Goal: Task Accomplishment & Management: Complete application form

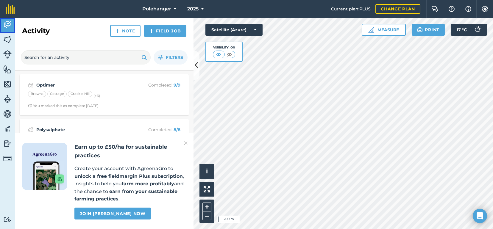
click at [8, 24] on img at bounding box center [7, 24] width 8 height 9
click at [162, 33] on link "Field Job" at bounding box center [165, 31] width 42 height 12
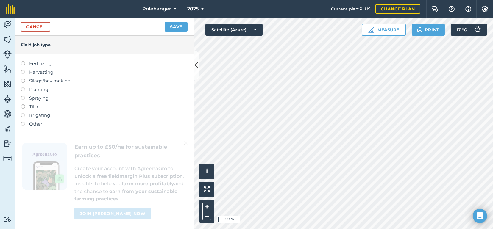
click at [24, 87] on label at bounding box center [25, 87] width 8 height 0
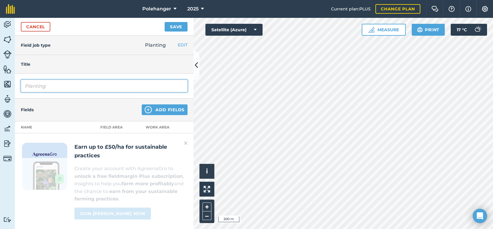
click at [24, 86] on input "Planting" at bounding box center [104, 86] width 167 height 12
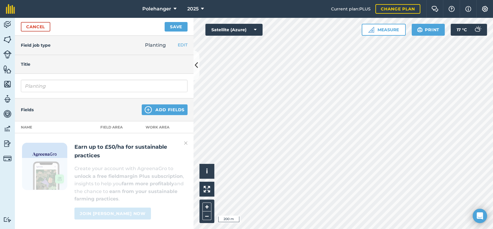
click at [185, 142] on img at bounding box center [186, 143] width 4 height 7
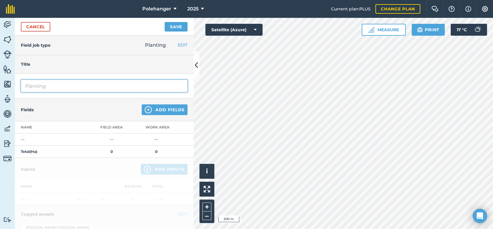
click at [25, 87] on input "Planting" at bounding box center [104, 86] width 167 height 12
type input "Drilling"
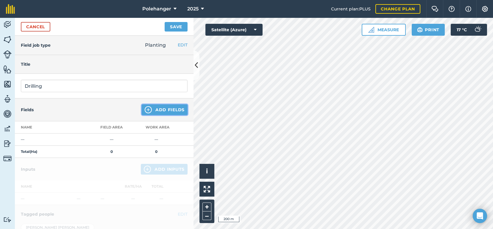
click at [161, 110] on button "Add Fields" at bounding box center [165, 109] width 46 height 11
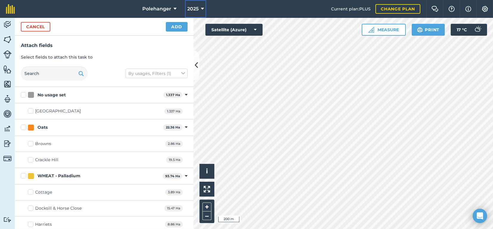
click at [193, 8] on span "2025" at bounding box center [192, 8] width 11 height 7
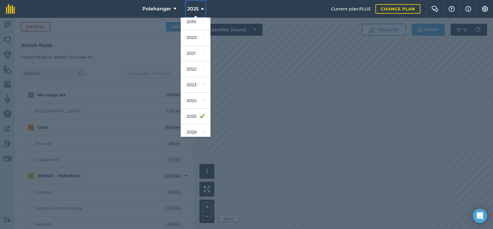
scroll to position [48, 0]
click at [190, 120] on link "2026" at bounding box center [196, 120] width 30 height 16
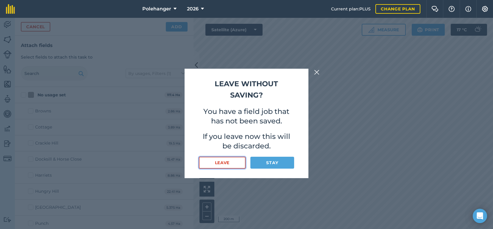
click at [231, 157] on button "Leave" at bounding box center [222, 163] width 47 height 12
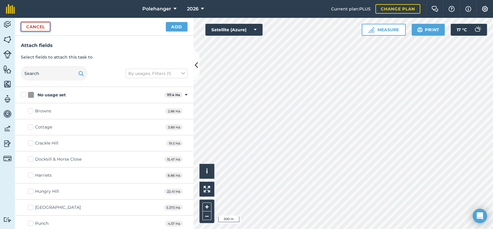
click at [35, 27] on button "Cancel" at bounding box center [35, 27] width 29 height 10
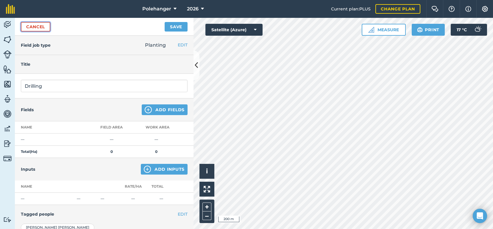
click at [35, 27] on link "Cancel" at bounding box center [35, 27] width 29 height 10
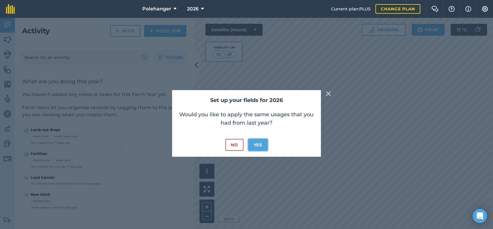
click at [255, 146] on button "Yes" at bounding box center [257, 145] width 19 height 12
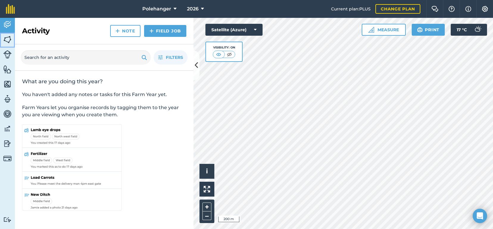
click at [7, 39] on img at bounding box center [7, 39] width 8 height 9
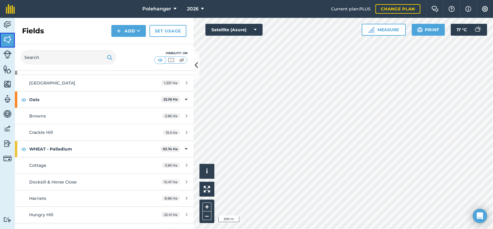
scroll to position [30, 0]
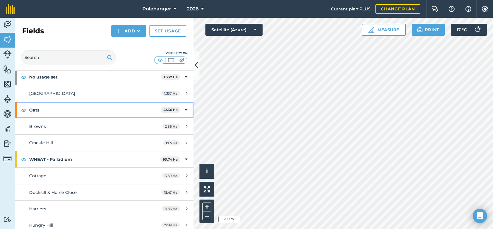
click at [35, 109] on strong "Oats" at bounding box center [94, 110] width 131 height 16
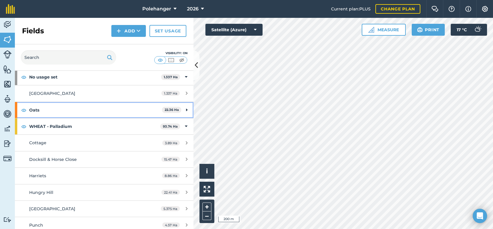
click at [31, 110] on strong "Oats" at bounding box center [95, 110] width 133 height 16
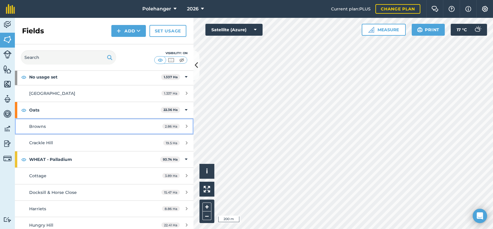
click at [32, 126] on span "Browns" at bounding box center [37, 126] width 17 height 5
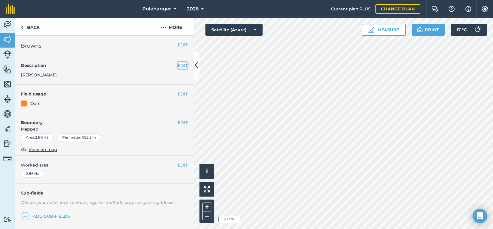
click at [179, 65] on button "EDIT" at bounding box center [183, 65] width 10 height 7
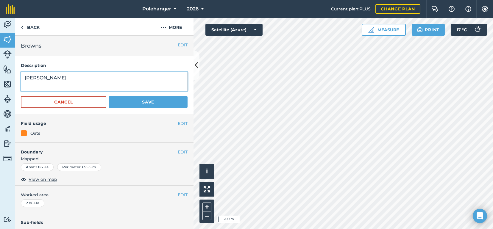
drag, startPoint x: 40, startPoint y: 79, endPoint x: 23, endPoint y: 78, distance: 16.4
click at [23, 78] on textarea "Isabel" at bounding box center [104, 82] width 167 height 20
type textarea "1st Wheat"
click at [125, 102] on button "Save" at bounding box center [148, 102] width 79 height 12
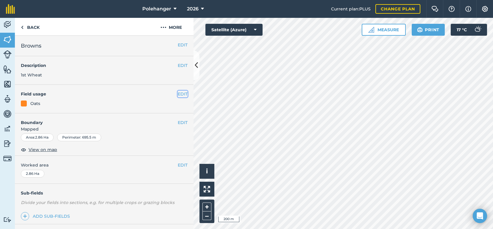
click at [178, 94] on button "EDIT" at bounding box center [183, 94] width 10 height 7
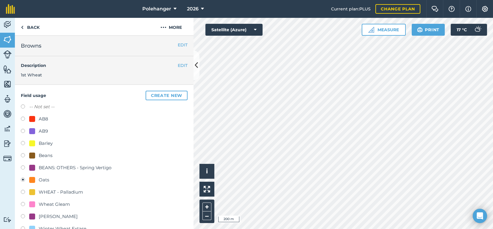
click at [22, 191] on label at bounding box center [25, 193] width 8 height 6
radio input "true"
radio input "false"
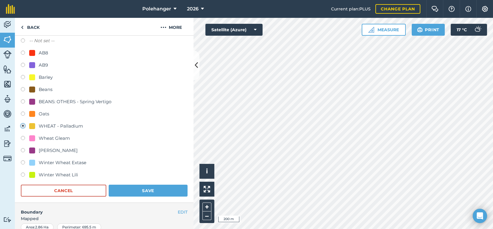
scroll to position [178, 0]
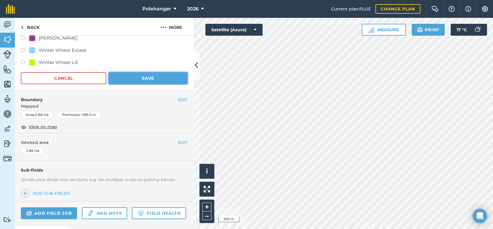
click at [144, 76] on button "Save" at bounding box center [148, 78] width 79 height 12
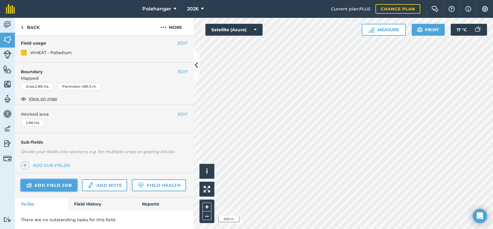
click at [57, 179] on link "Add field job" at bounding box center [49, 185] width 56 height 12
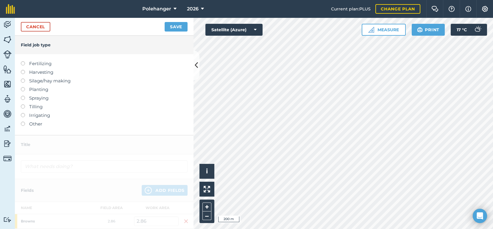
click at [22, 87] on label at bounding box center [25, 87] width 8 height 0
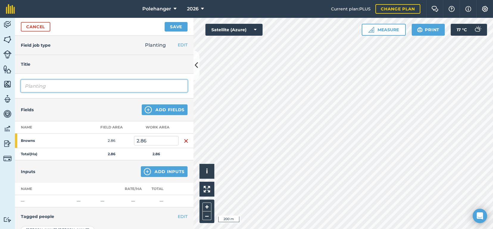
click at [24, 86] on input "Planting" at bounding box center [104, 86] width 167 height 12
type input "Drilling"
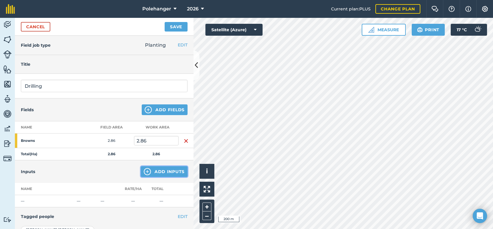
click at [155, 172] on button "Add Inputs" at bounding box center [164, 171] width 47 height 11
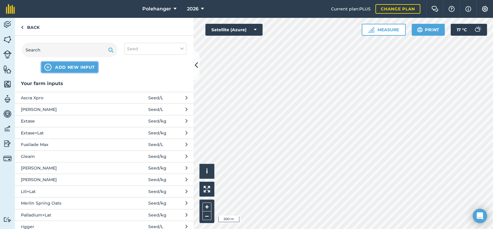
click at [71, 68] on span "ADD NEW INPUT" at bounding box center [75, 67] width 40 height 6
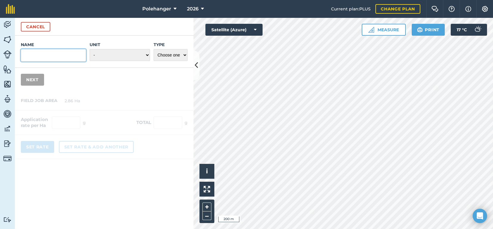
click at [24, 52] on input "Name" at bounding box center [53, 55] width 65 height 12
click at [40, 54] on input "KWS palladium" at bounding box center [53, 55] width 65 height 12
type input "KWS Palladium"
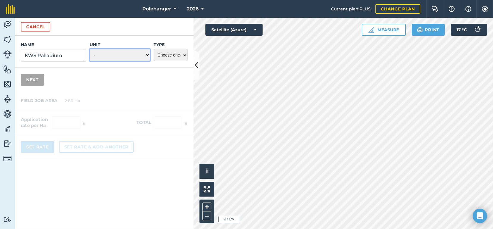
click at [147, 54] on select "- Grams/g Kilograms/kg Metric tonnes/t Millilitres/ml Litres/L Ounces/oz Pounds…" at bounding box center [120, 55] width 60 height 12
select select "KILOGRAMS"
click at [90, 49] on select "- Grams/g Kilograms/kg Metric tonnes/t Millilitres/ml Litres/L Ounces/oz Pounds…" at bounding box center [120, 55] width 60 height 12
click at [185, 54] on select "Choose one Fertilizer Seed Spray Fuel Other" at bounding box center [170, 55] width 34 height 12
select select "SEED"
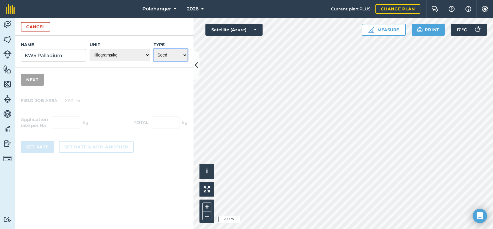
click at [154, 49] on select "Choose one Fertilizer Seed Spray Fuel Other" at bounding box center [170, 55] width 34 height 12
click at [32, 79] on button "Next" at bounding box center [32, 80] width 23 height 12
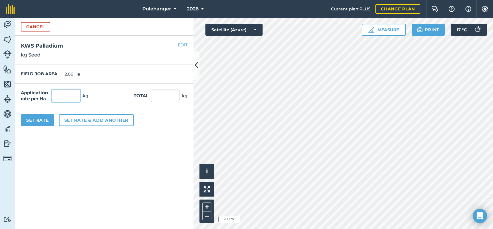
click at [58, 94] on input "text" at bounding box center [66, 96] width 29 height 12
type input "210"
click at [155, 94] on input "600.6" at bounding box center [165, 96] width 29 height 12
type input "711"
type input "248.601"
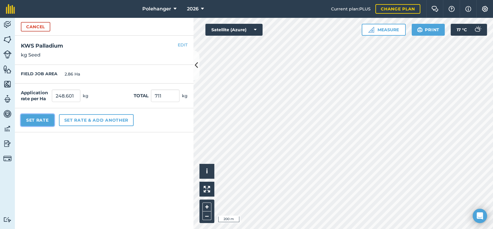
click at [44, 120] on button "Set Rate" at bounding box center [37, 120] width 33 height 12
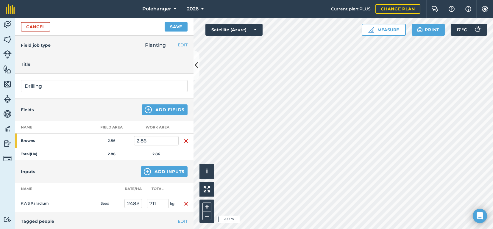
scroll to position [30, 0]
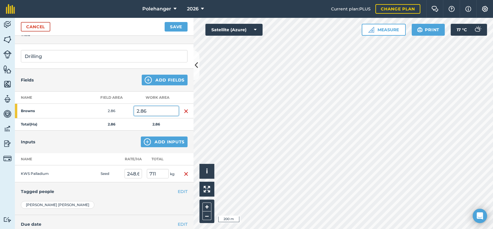
drag, startPoint x: 148, startPoint y: 110, endPoint x: 136, endPoint y: 110, distance: 11.6
click at [136, 110] on input "2.86" at bounding box center [156, 111] width 45 height 10
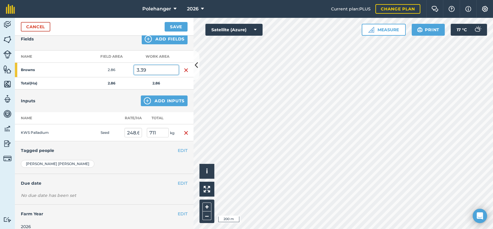
scroll to position [77, 0]
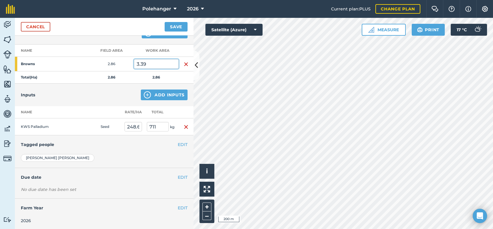
type input "3.39"
click at [175, 27] on button "Save" at bounding box center [176, 27] width 23 height 10
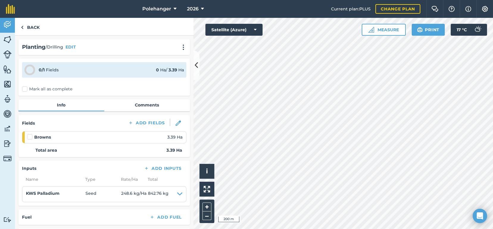
click at [29, 134] on label at bounding box center [30, 134] width 7 height 0
click at [29, 137] on input "checkbox" at bounding box center [29, 136] width 4 height 4
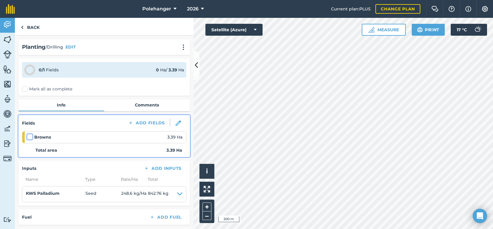
checkbox input "false"
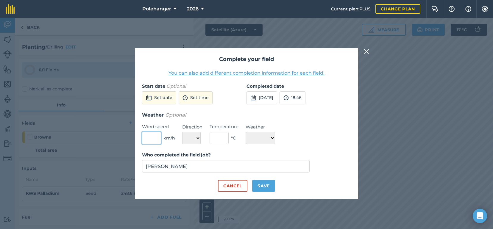
click at [154, 140] on input "text" at bounding box center [151, 138] width 19 height 12
type input "6"
click at [196, 137] on select "N NE E SE S SW W NW" at bounding box center [191, 138] width 18 height 12
select select "SE"
click at [182, 132] on select "N NE E SE S SW W NW" at bounding box center [191, 138] width 18 height 12
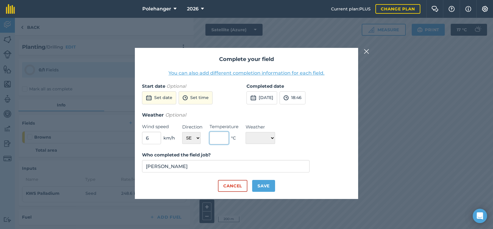
click at [214, 137] on input "text" at bounding box center [218, 138] width 19 height 12
type input "20"
click at [274, 136] on select "☀️ Sunny 🌧 Rainy ⛅️ Cloudy 🌨 Snow ❄️ Icy" at bounding box center [259, 138] width 29 height 12
select select "Sunny"
click at [245, 132] on select "☀️ Sunny 🌧 Rainy ⛅️ Cloudy 🌨 Snow ❄️ Icy" at bounding box center [259, 138] width 29 height 12
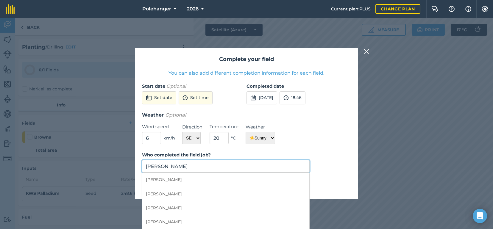
drag, startPoint x: 159, startPoint y: 166, endPoint x: 143, endPoint y: 166, distance: 16.1
click at [143, 166] on input "David Parrish" at bounding box center [225, 166] width 167 height 12
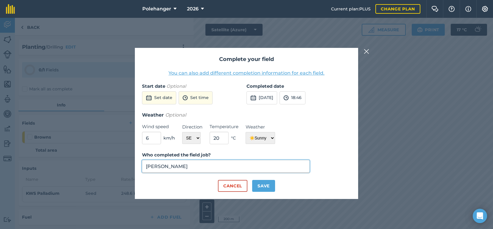
type input "Tom Parrish"
click at [266, 187] on button "Save" at bounding box center [263, 186] width 23 height 12
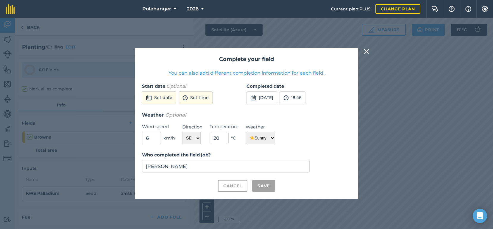
checkbox input "true"
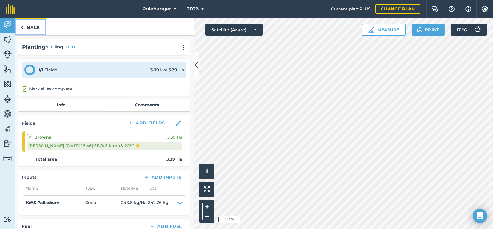
click at [35, 24] on link "Back" at bounding box center [30, 27] width 31 height 18
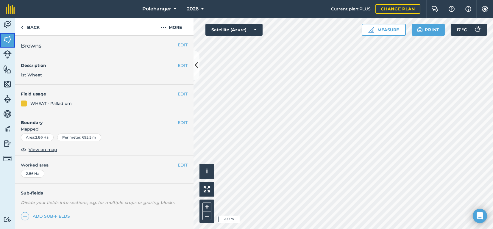
click at [7, 40] on img at bounding box center [7, 39] width 8 height 9
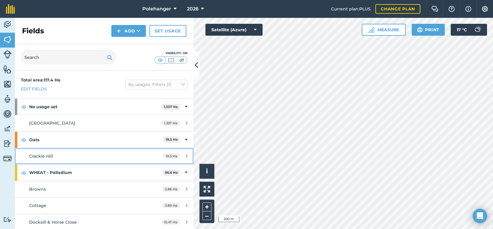
click at [42, 155] on span "Crackle Hill" at bounding box center [41, 155] width 24 height 5
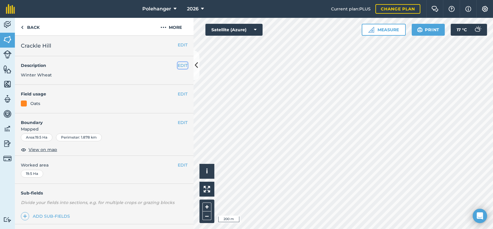
click at [178, 65] on button "EDIT" at bounding box center [183, 65] width 10 height 7
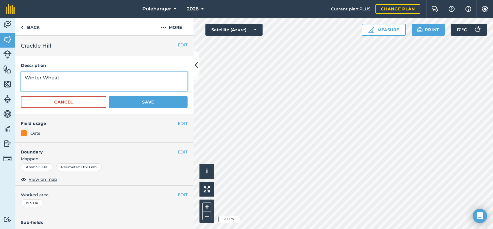
click at [39, 76] on textarea "Winter Wheat" at bounding box center [104, 82] width 167 height 20
drag, startPoint x: 43, startPoint y: 77, endPoint x: 26, endPoint y: 79, distance: 16.8
click at [26, 79] on textarea "Winter Wheat" at bounding box center [104, 82] width 167 height 20
type textarea "1st Wheat"
click at [125, 101] on button "Save" at bounding box center [148, 102] width 79 height 12
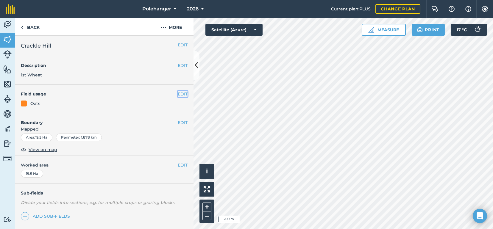
click at [178, 94] on button "EDIT" at bounding box center [183, 94] width 10 height 7
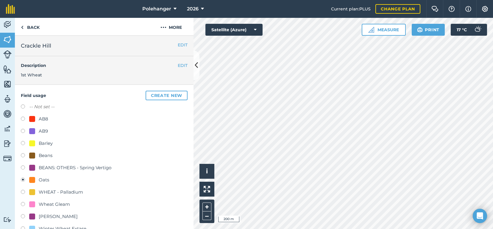
click at [23, 192] on label at bounding box center [25, 193] width 8 height 6
radio input "true"
radio input "false"
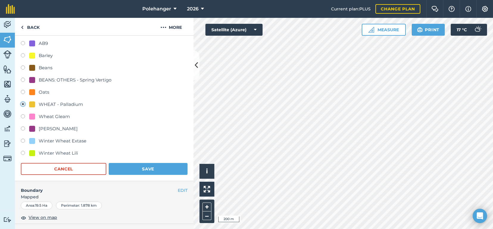
scroll to position [89, 0]
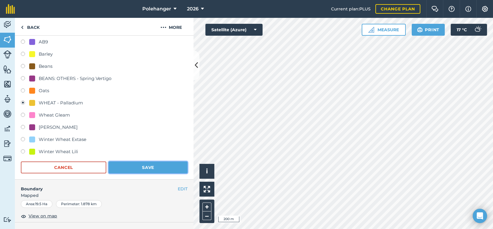
click at [137, 164] on button "Save" at bounding box center [148, 168] width 79 height 12
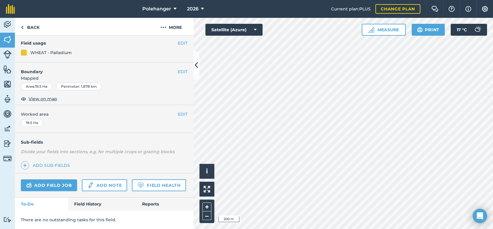
scroll to position [67, 0]
click at [54, 179] on link "Add field job" at bounding box center [49, 185] width 56 height 12
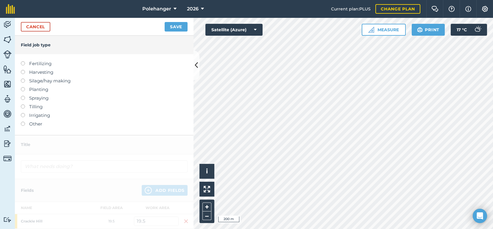
click at [21, 88] on label "Planting" at bounding box center [104, 89] width 167 height 7
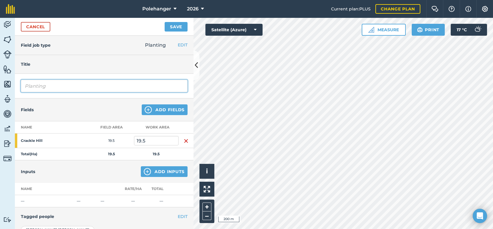
click at [25, 87] on input "Planting" at bounding box center [104, 86] width 167 height 12
type input "Drilling"
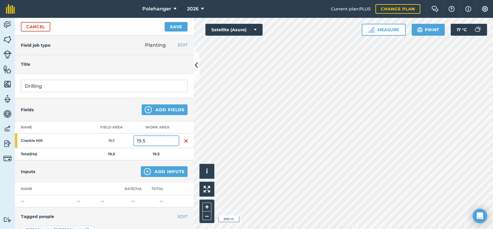
drag, startPoint x: 146, startPoint y: 141, endPoint x: 136, endPoint y: 141, distance: 10.1
click at [136, 141] on input "19.5" at bounding box center [156, 141] width 45 height 10
type input "21.33"
click at [149, 172] on button "Add Inputs" at bounding box center [164, 171] width 47 height 11
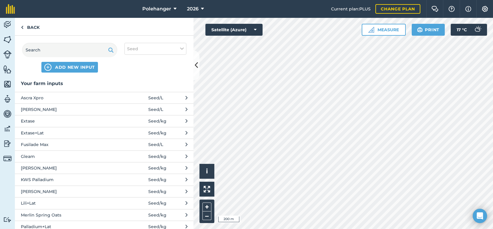
click at [78, 177] on span "KWS Palladium" at bounding box center [69, 179] width 97 height 7
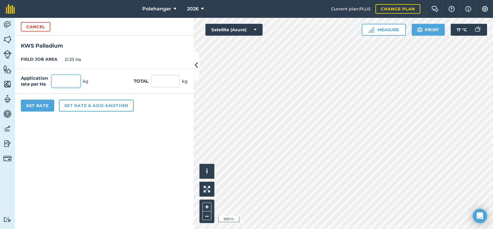
click at [57, 81] on input "text" at bounding box center [66, 81] width 29 height 12
type input "210"
type input "4,479.3"
click at [154, 81] on input "4,479.3" at bounding box center [165, 81] width 29 height 12
click at [37, 107] on button "Set Rate" at bounding box center [37, 106] width 33 height 12
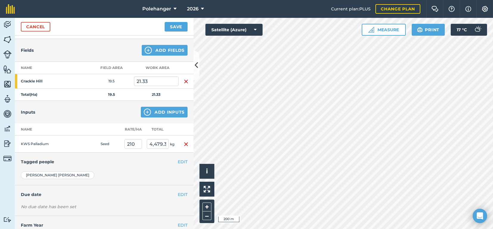
scroll to position [77, 0]
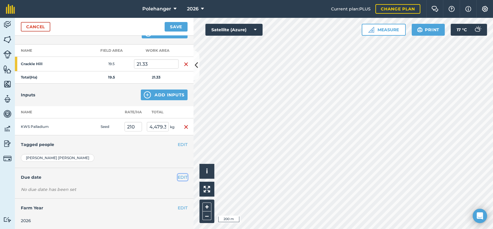
click at [178, 177] on button "EDIT" at bounding box center [183, 177] width 10 height 7
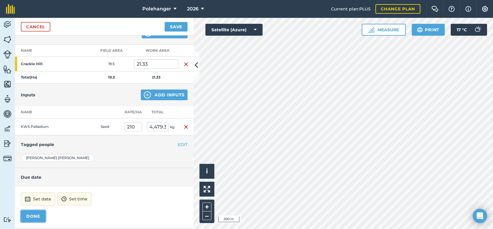
click at [35, 216] on button "DONE" at bounding box center [33, 216] width 25 height 12
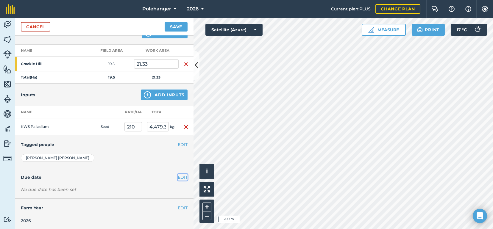
click at [178, 176] on button "EDIT" at bounding box center [183, 177] width 10 height 7
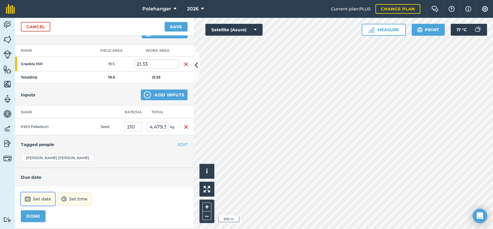
click at [47, 197] on button "Set date" at bounding box center [38, 198] width 34 height 13
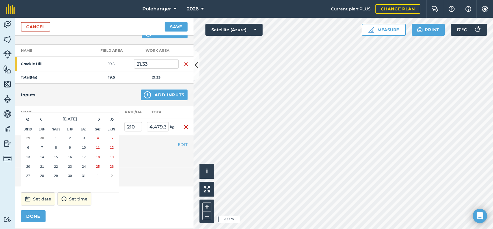
click at [29, 145] on abbr "6" at bounding box center [28, 147] width 2 height 4
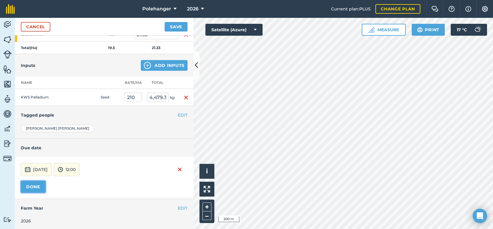
click at [28, 181] on button "DONE" at bounding box center [33, 187] width 25 height 12
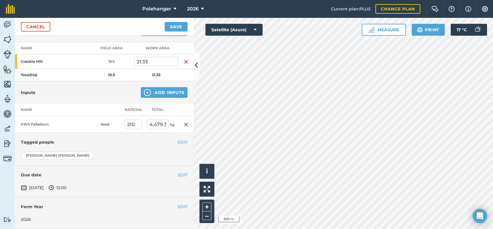
scroll to position [78, 0]
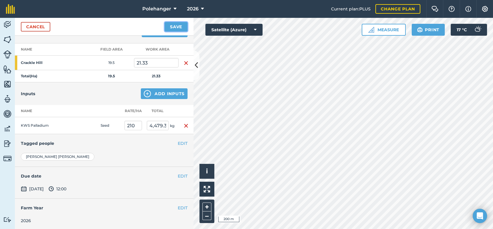
click at [176, 26] on button "Save" at bounding box center [176, 27] width 23 height 10
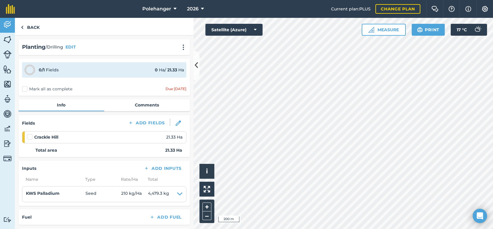
click at [29, 134] on label at bounding box center [30, 134] width 7 height 0
click at [29, 137] on input "checkbox" at bounding box center [29, 136] width 4 height 4
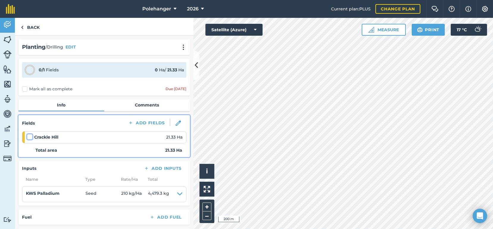
checkbox input "false"
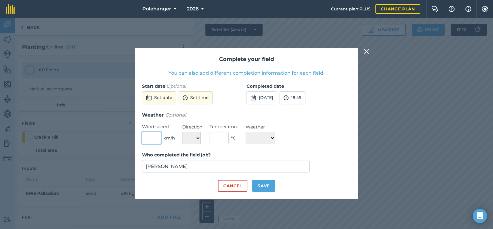
click at [152, 139] on input "text" at bounding box center [151, 138] width 19 height 12
type input "6"
click at [198, 136] on select "N NE E SE S SW W NW" at bounding box center [191, 138] width 18 height 12
select select "SE"
click at [182, 132] on select "N NE E SE S SW W NW" at bounding box center [191, 138] width 18 height 12
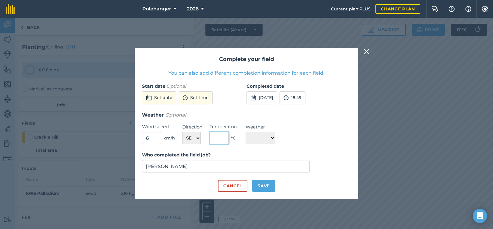
click at [214, 139] on input "text" at bounding box center [218, 138] width 19 height 12
type input "20"
click at [274, 138] on select "☀️ Sunny 🌧 Rainy ⛅️ Cloudy 🌨 Snow ❄️ Icy" at bounding box center [259, 138] width 29 height 12
select select "Sunny"
click at [245, 132] on select "☀️ Sunny 🌧 Rainy ⛅️ Cloudy 🌨 Snow ❄️ Icy" at bounding box center [259, 138] width 29 height 12
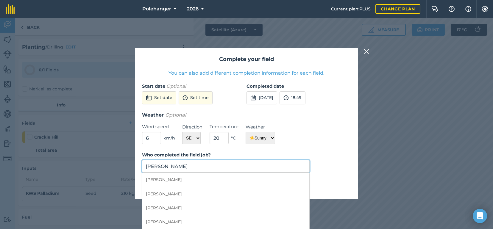
drag, startPoint x: 159, startPoint y: 166, endPoint x: 145, endPoint y: 166, distance: 14.3
click at [145, 166] on input "David Parrish" at bounding box center [225, 166] width 167 height 12
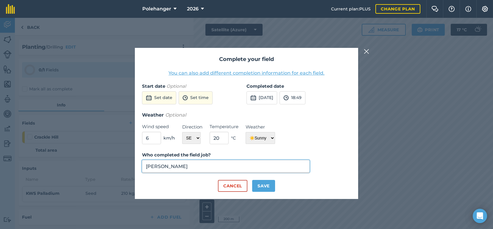
type input "Tom Parrish"
click at [258, 184] on button "Save" at bounding box center [263, 186] width 23 height 12
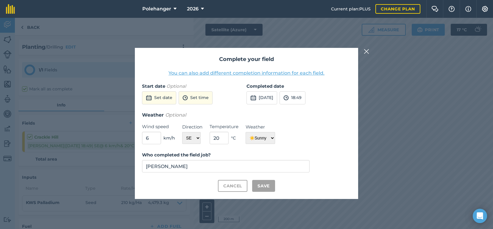
checkbox input "true"
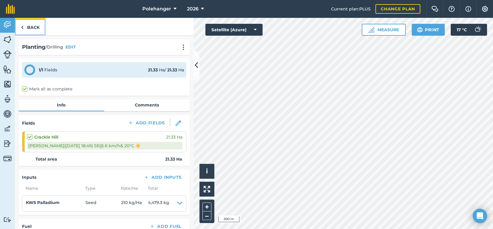
click at [31, 26] on link "Back" at bounding box center [30, 27] width 31 height 18
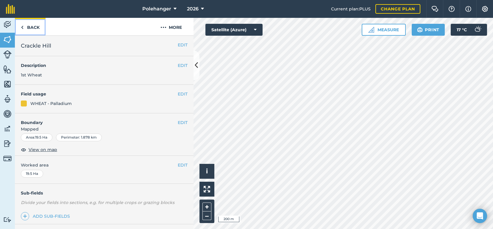
click at [26, 25] on link "Back" at bounding box center [30, 27] width 31 height 18
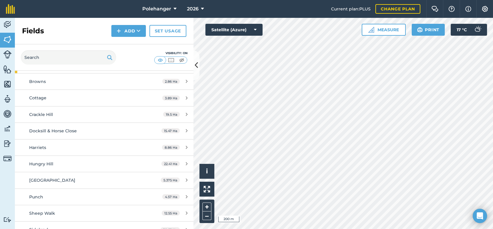
scroll to position [83, 0]
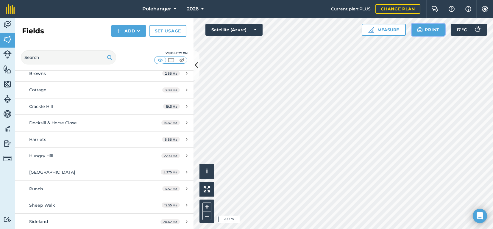
click at [431, 32] on button "Print" at bounding box center [427, 30] width 33 height 12
